Goal: Go to known website: Access a specific website the user already knows

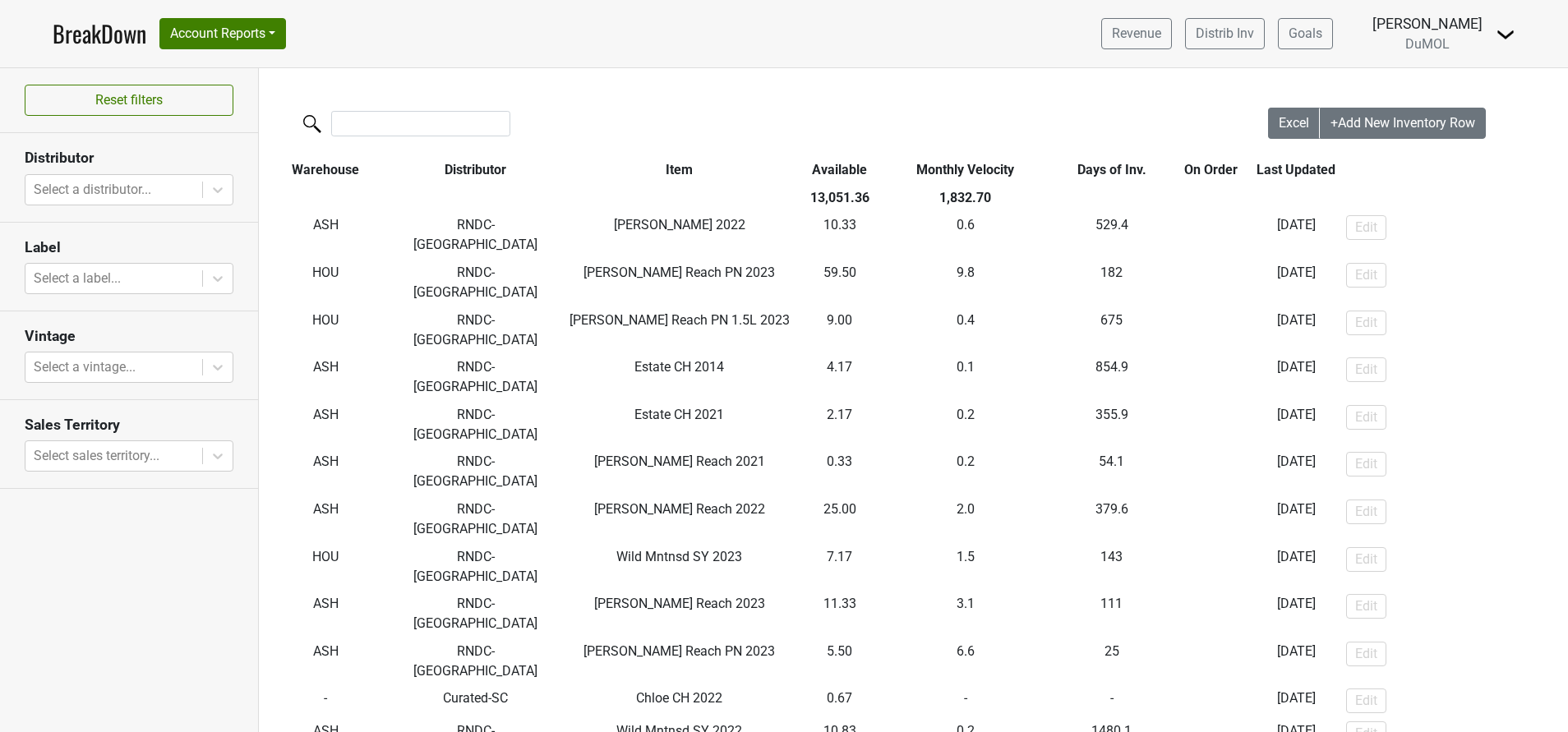
click at [1505, 37] on img at bounding box center [1505, 34] width 19 height 19
click at [1462, 83] on link "Open Leadrank" at bounding box center [1449, 93] width 130 height 27
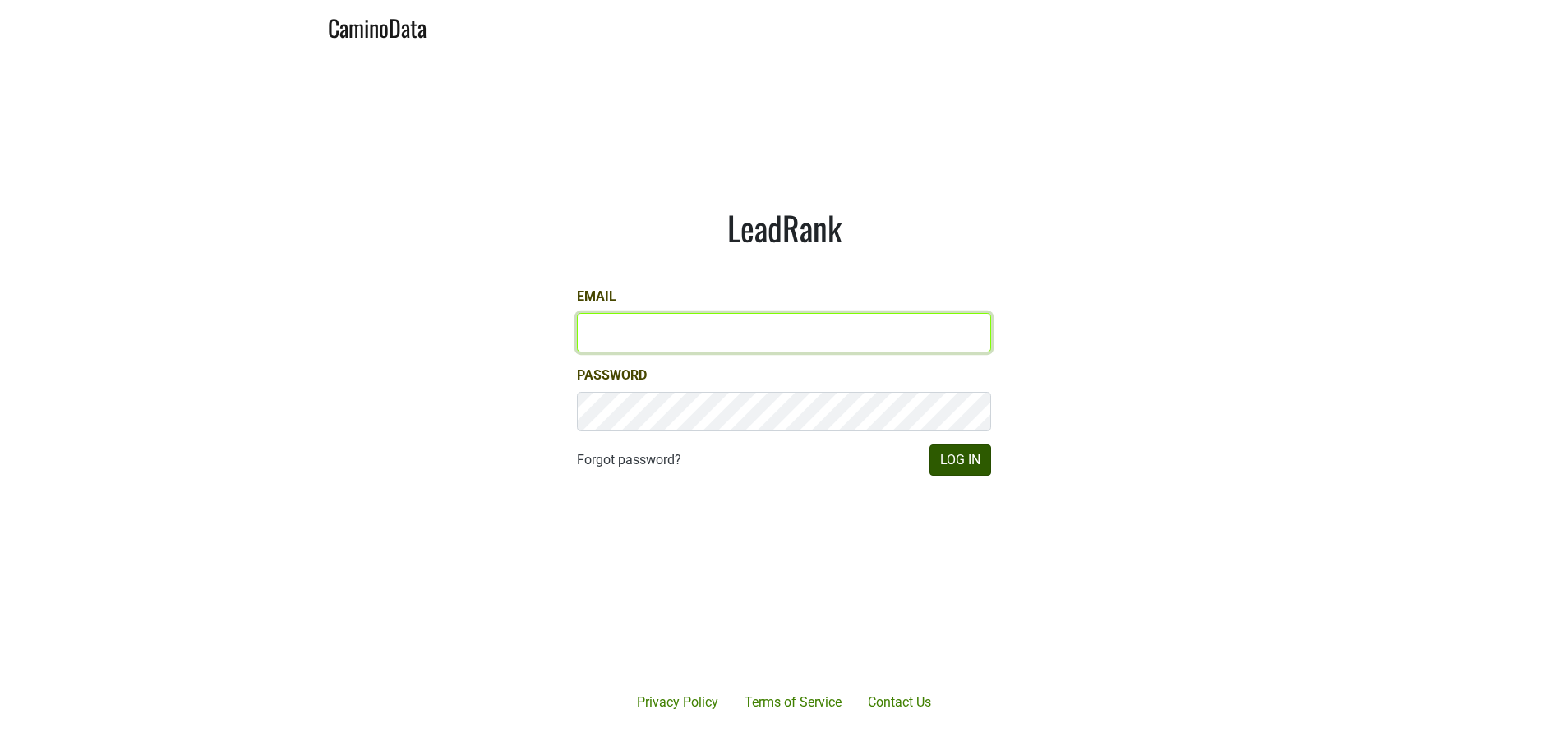
type input "[PERSON_NAME][EMAIL_ADDRESS][DOMAIN_NAME]"
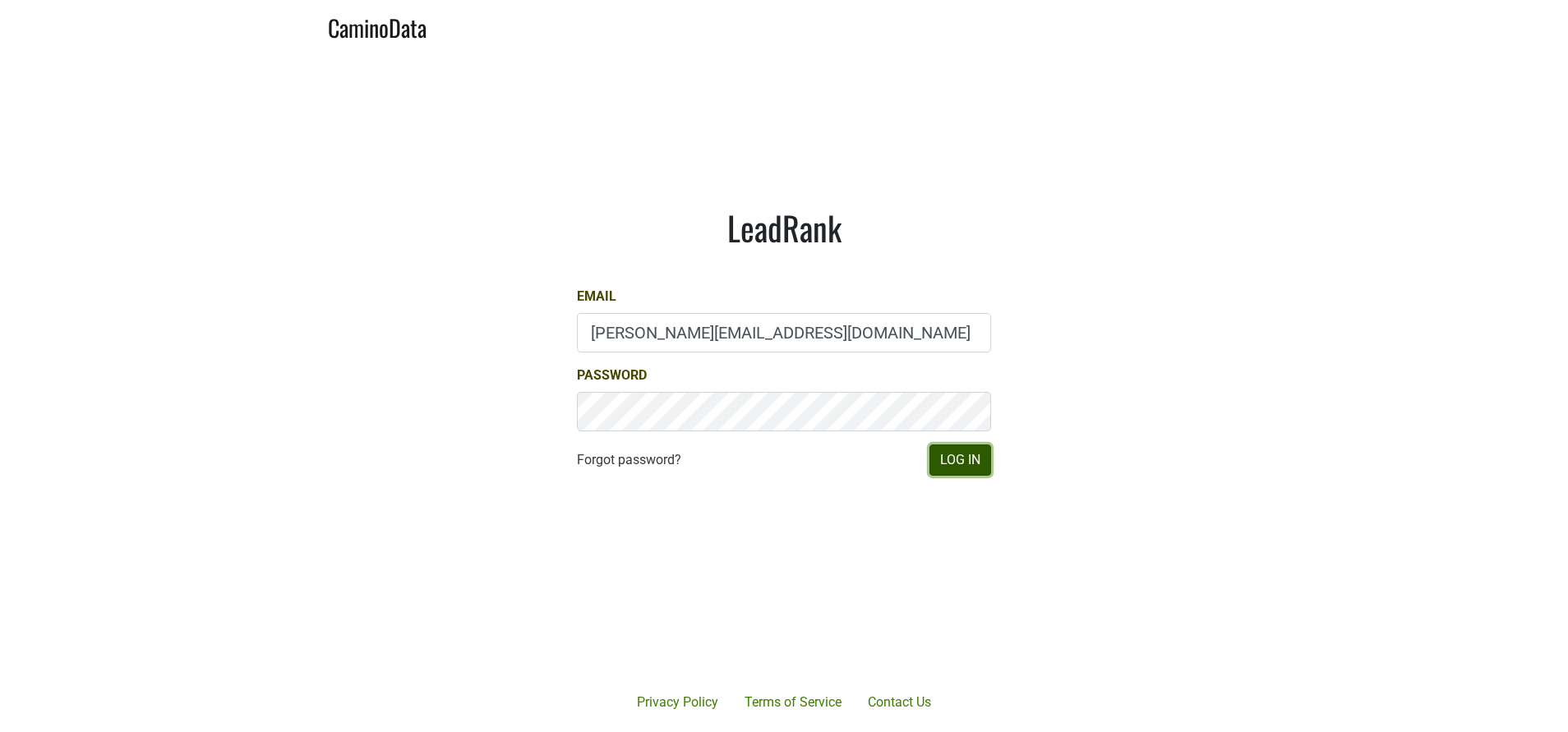
click at [951, 465] on button "Log In" at bounding box center [960, 460] width 62 height 31
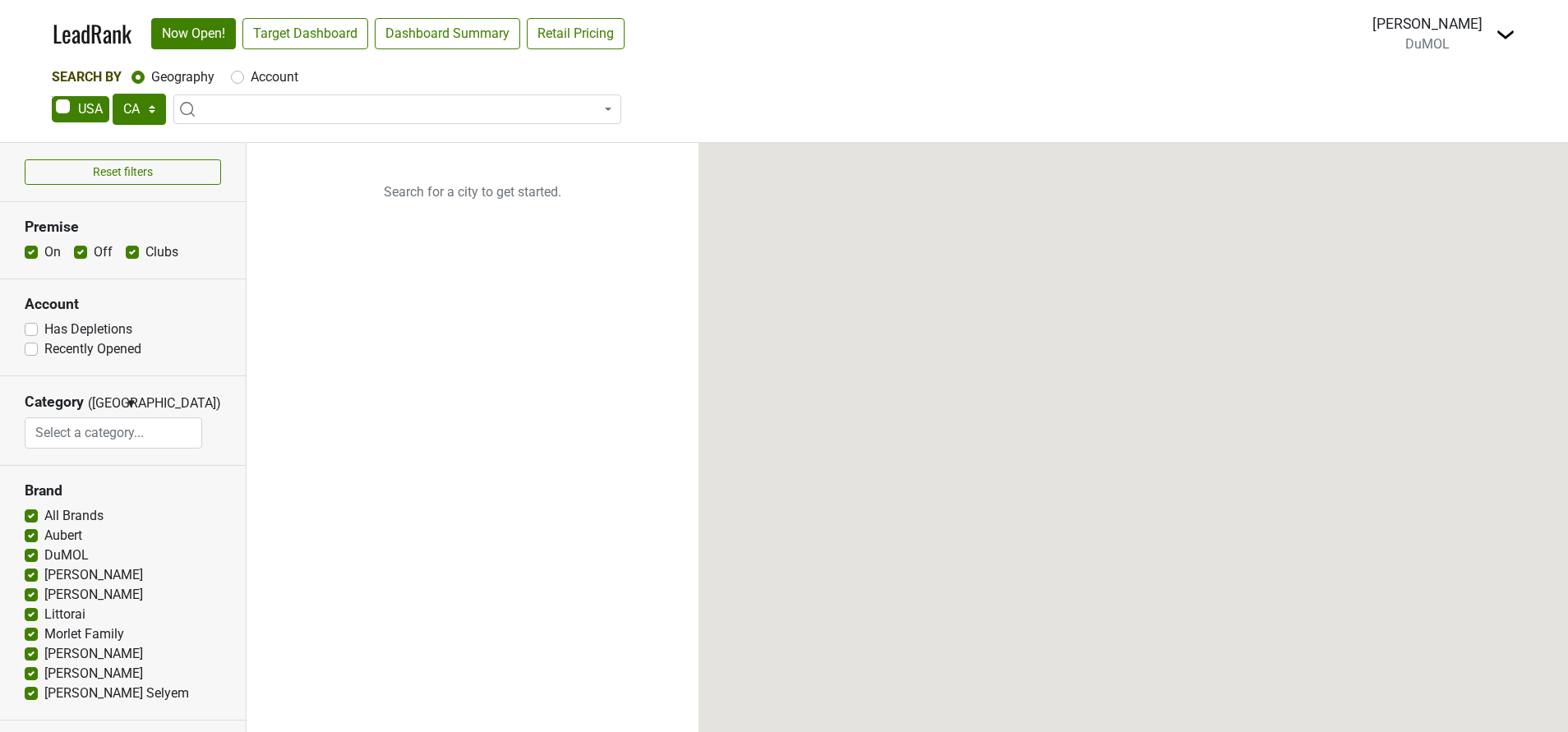
select select "CA"
select select
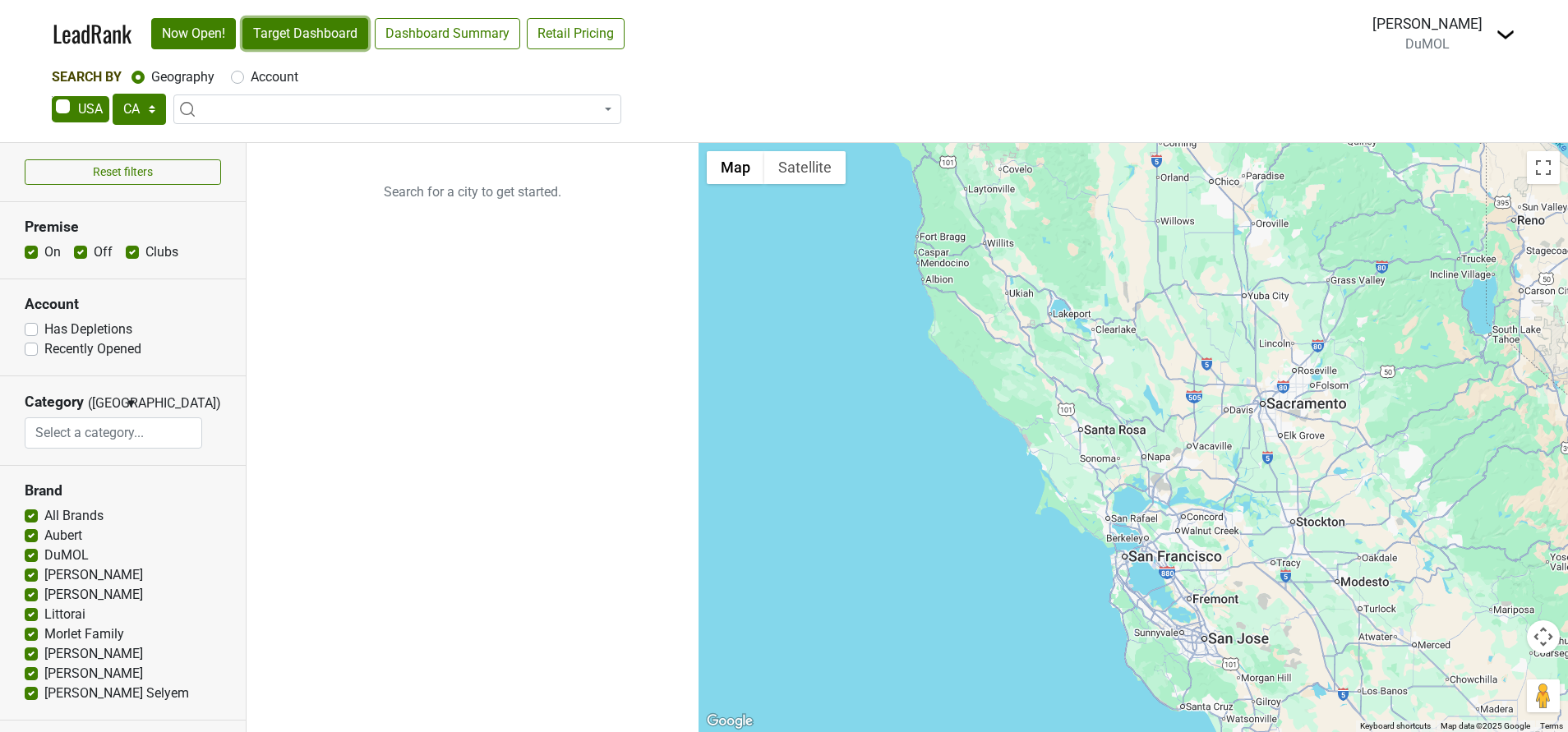
click at [323, 44] on link "Target Dashboard" at bounding box center [305, 34] width 126 height 31
